Goal: Task Accomplishment & Management: Manage account settings

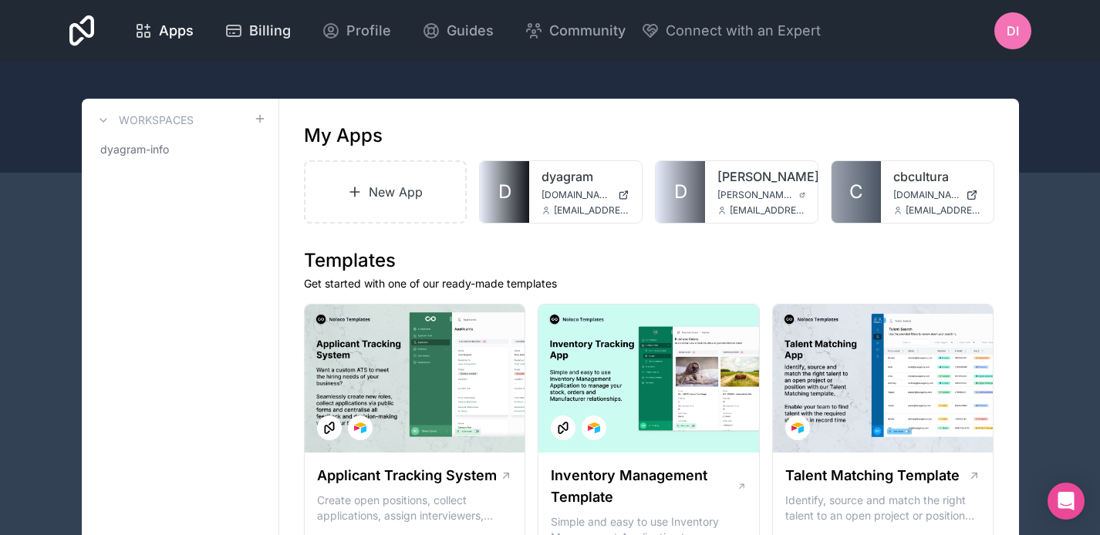
click at [284, 29] on span "Billing" at bounding box center [270, 31] width 42 height 22
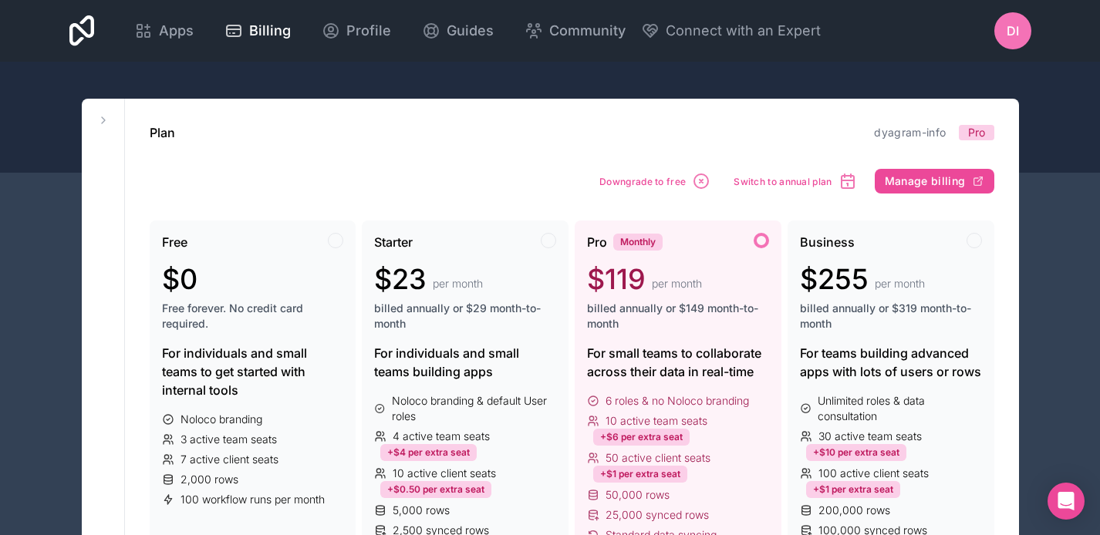
scroll to position [103, 0]
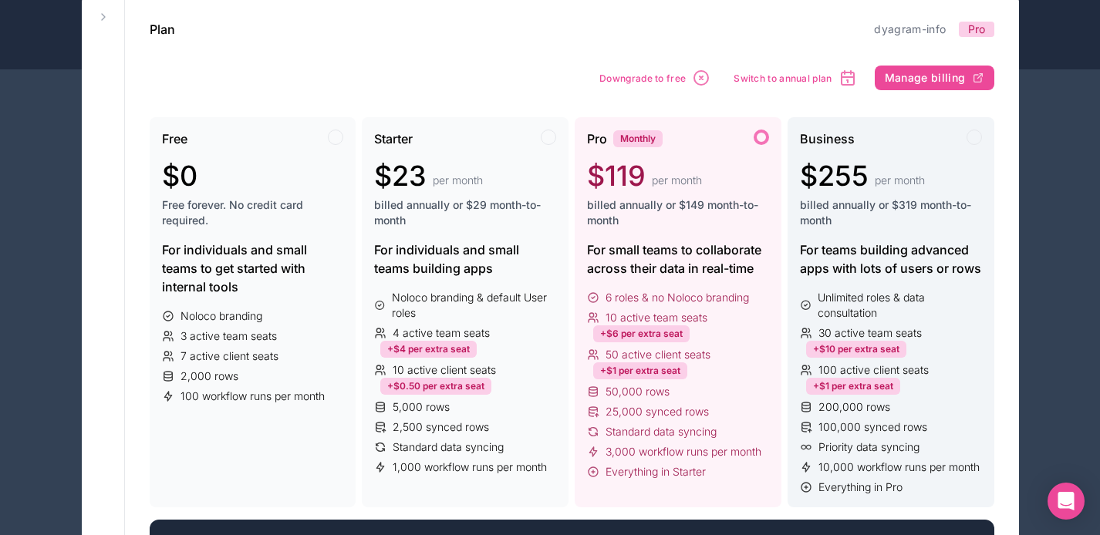
click at [966, 145] on div "Business" at bounding box center [891, 139] width 182 height 19
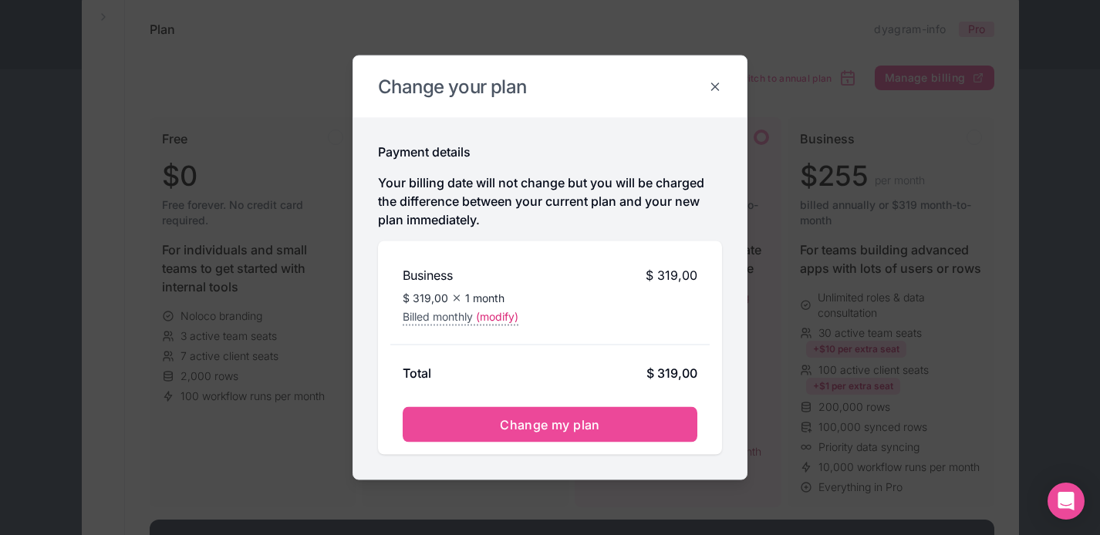
click at [712, 89] on icon at bounding box center [715, 86] width 7 height 7
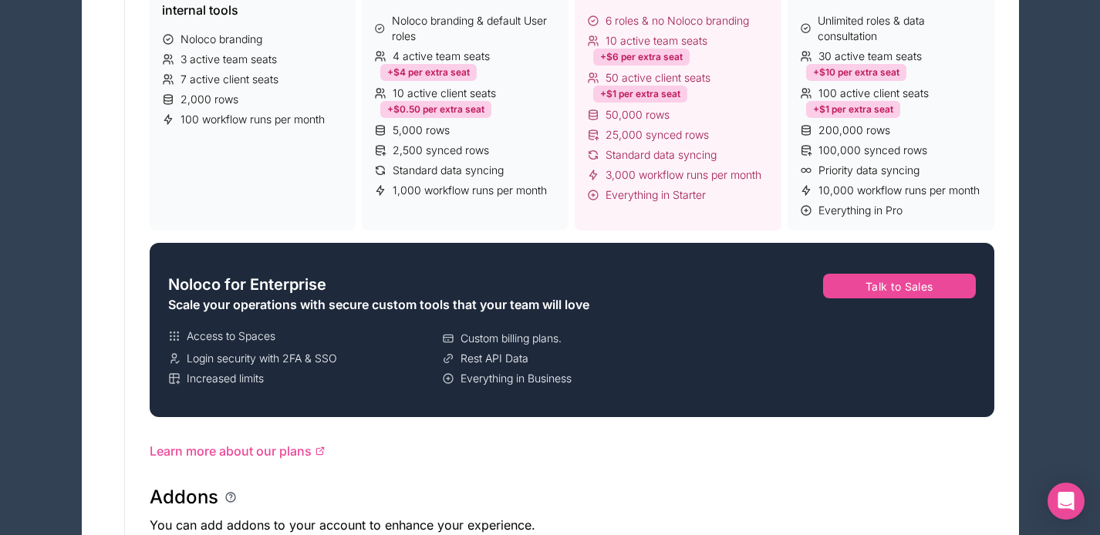
scroll to position [0, 0]
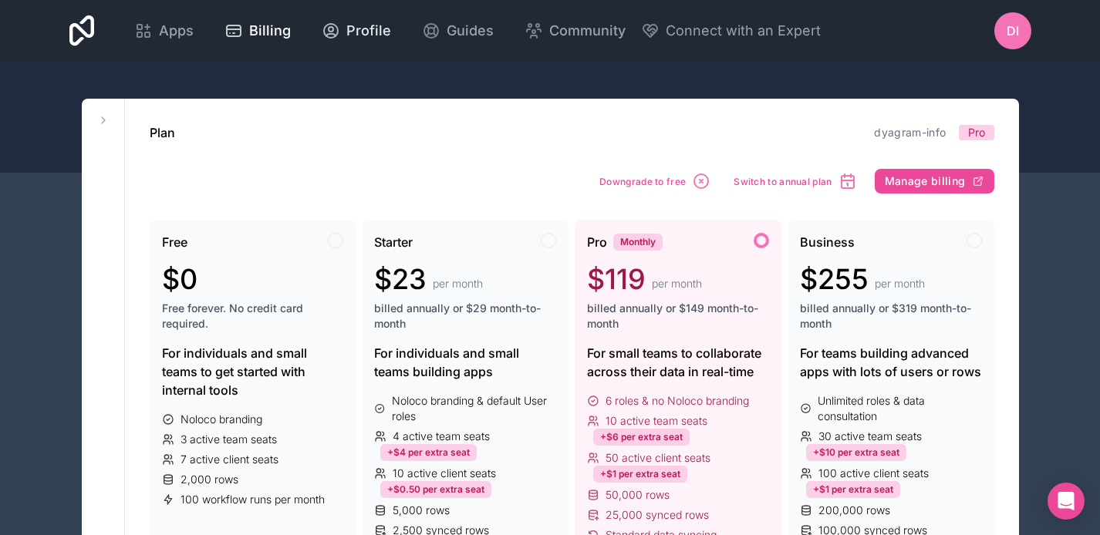
click at [351, 35] on span "Profile" at bounding box center [368, 31] width 45 height 22
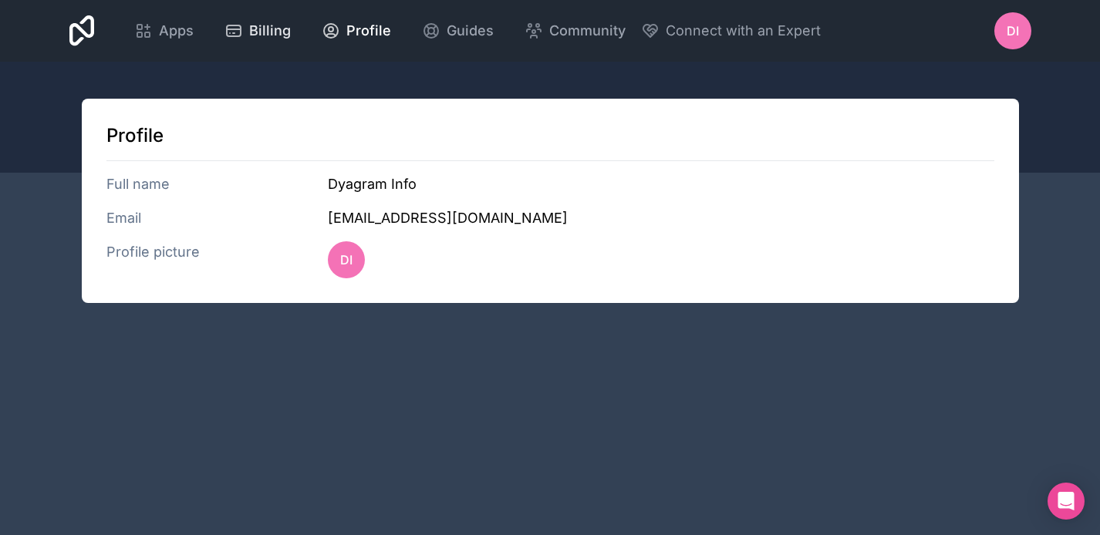
click at [253, 44] on link "Billing" at bounding box center [257, 31] width 91 height 34
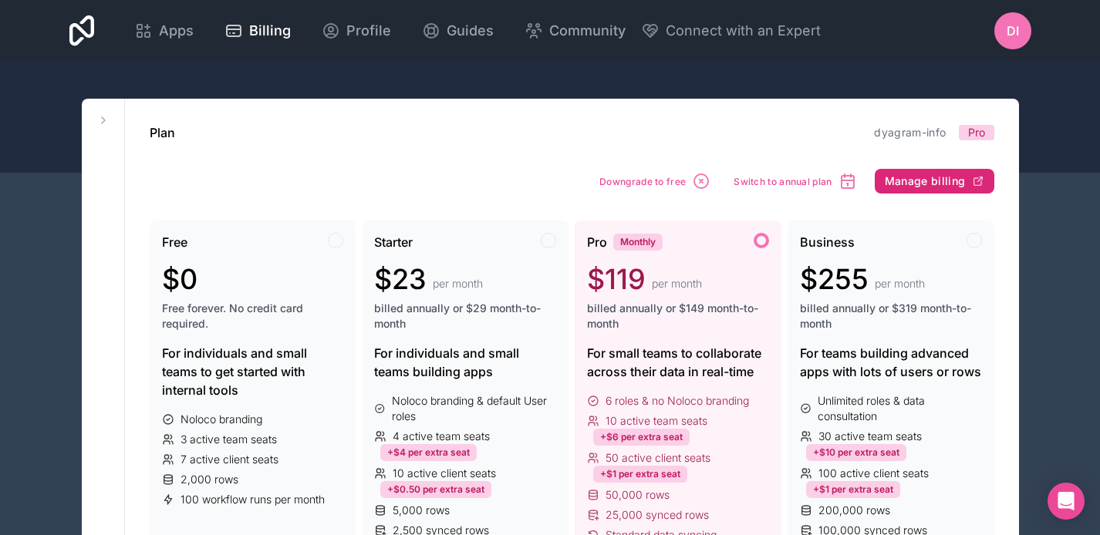
click at [955, 170] on button "Manage billing" at bounding box center [934, 181] width 120 height 25
